Goal: Entertainment & Leisure: Consume media (video, audio)

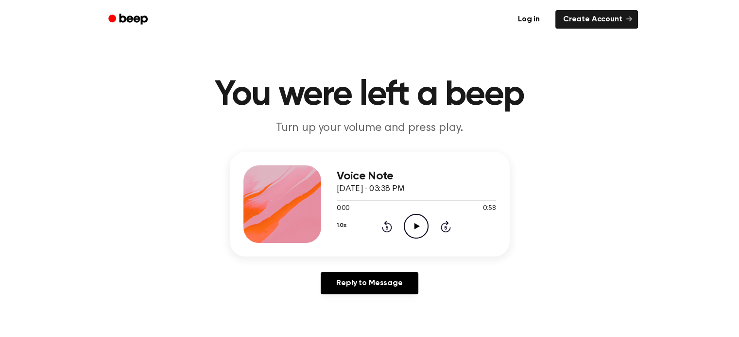
click at [415, 227] on icon at bounding box center [416, 226] width 5 height 6
click at [410, 223] on icon "Pause Audio" at bounding box center [416, 226] width 25 height 25
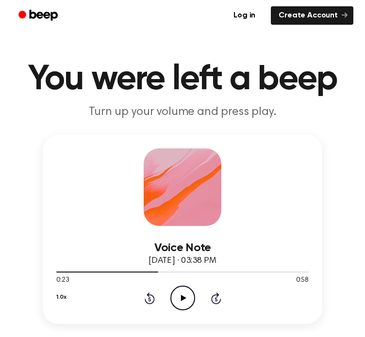
click at [186, 307] on icon "Play Audio" at bounding box center [182, 298] width 25 height 25
drag, startPoint x: 183, startPoint y: 296, endPoint x: 31, endPoint y: 305, distance: 152.3
click at [31, 305] on div "Voice Note [DATE] · 03:38 PM 0:38 0:58 Your browser does not support the [objec…" at bounding box center [183, 252] width 342 height 235
click at [97, 272] on div at bounding box center [178, 272] width 245 height 1
click at [179, 302] on icon "Pause Audio" at bounding box center [182, 298] width 25 height 25
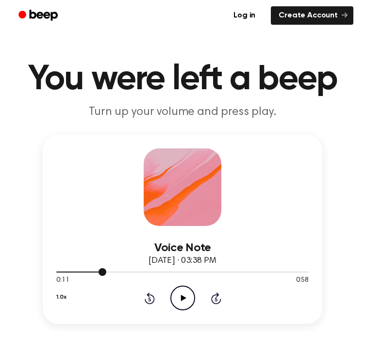
click at [88, 271] on div at bounding box center [182, 272] width 253 height 8
click at [190, 297] on icon "Play Audio" at bounding box center [182, 298] width 25 height 25
click at [190, 300] on icon "Pause Audio" at bounding box center [182, 298] width 25 height 25
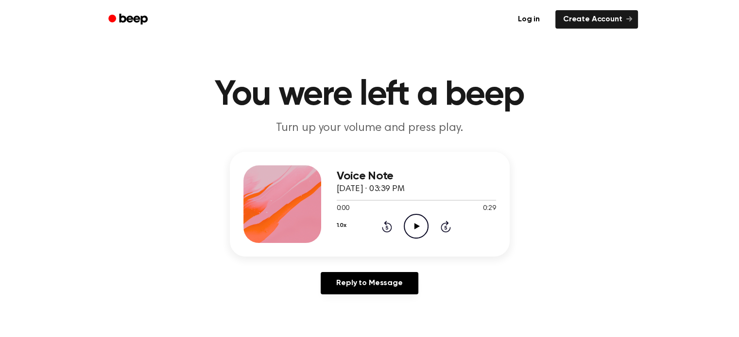
click at [418, 229] on icon "Play Audio" at bounding box center [416, 226] width 25 height 25
click at [417, 225] on icon "Play Audio" at bounding box center [416, 226] width 25 height 25
